Goal: Information Seeking & Learning: Check status

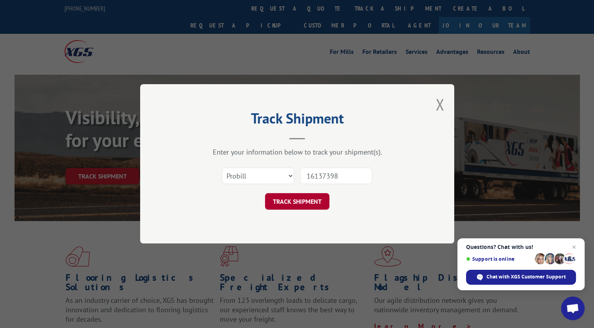
type input "16137398"
click at [306, 196] on button "TRACK SHIPMENT" at bounding box center [297, 201] width 64 height 17
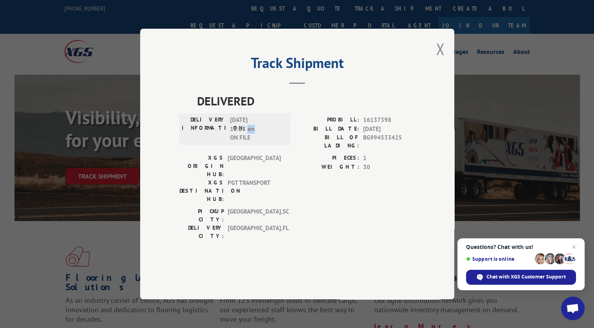
drag, startPoint x: 247, startPoint y: 153, endPoint x: 260, endPoint y: 153, distance: 13.0
click at [260, 142] on span "[DATE] 11:28 am ON FILE" at bounding box center [256, 129] width 53 height 27
drag, startPoint x: 260, startPoint y: 153, endPoint x: 246, endPoint y: 159, distance: 15.3
click at [246, 142] on span "[DATE] 11:28 am ON FILE" at bounding box center [256, 129] width 53 height 27
drag, startPoint x: 247, startPoint y: 150, endPoint x: 256, endPoint y: 151, distance: 9.1
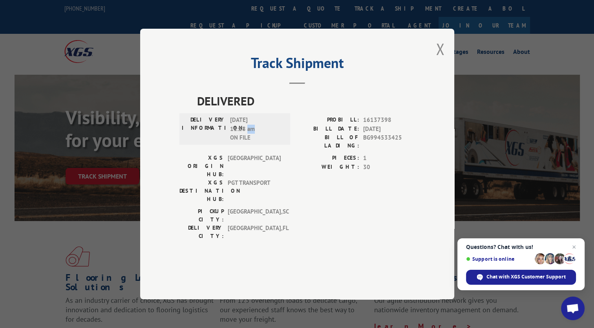
click at [256, 142] on span "[DATE] 11:28 am ON FILE" at bounding box center [256, 129] width 53 height 27
drag, startPoint x: 256, startPoint y: 151, endPoint x: 249, endPoint y: 163, distance: 13.4
click at [249, 142] on span "[DATE] 11:28 am ON FILE" at bounding box center [256, 129] width 53 height 27
drag, startPoint x: 363, startPoint y: 139, endPoint x: 398, endPoint y: 141, distance: 35.0
click at [398, 125] on div "PROBILL: 16137398" at bounding box center [356, 120] width 118 height 9
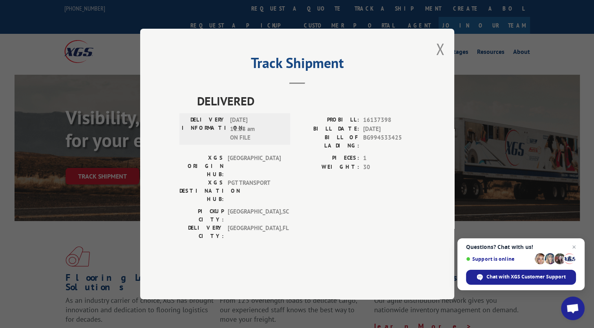
drag, startPoint x: 398, startPoint y: 141, endPoint x: 354, endPoint y: 162, distance: 48.3
click at [354, 150] on label "BILL OF LADING:" at bounding box center [328, 141] width 62 height 17
